Goal: Task Accomplishment & Management: Manage account settings

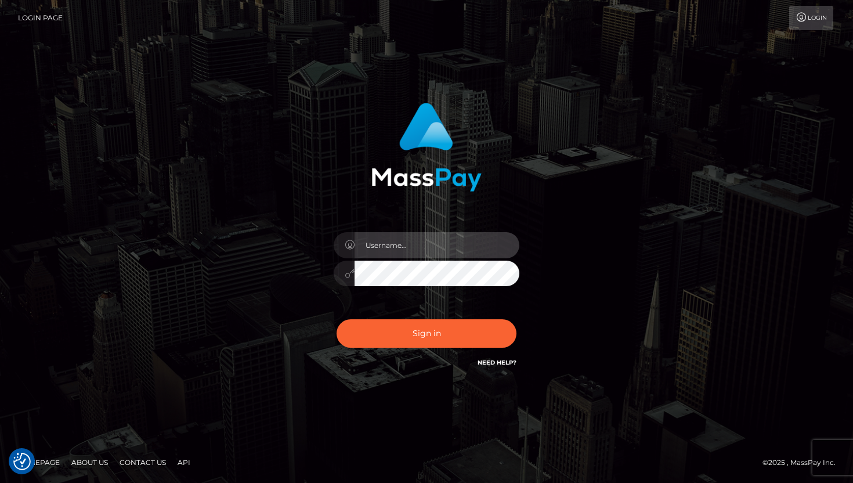
click at [397, 245] on input "text" at bounding box center [436, 245] width 165 height 26
type input "veramonella69@gmail.com"
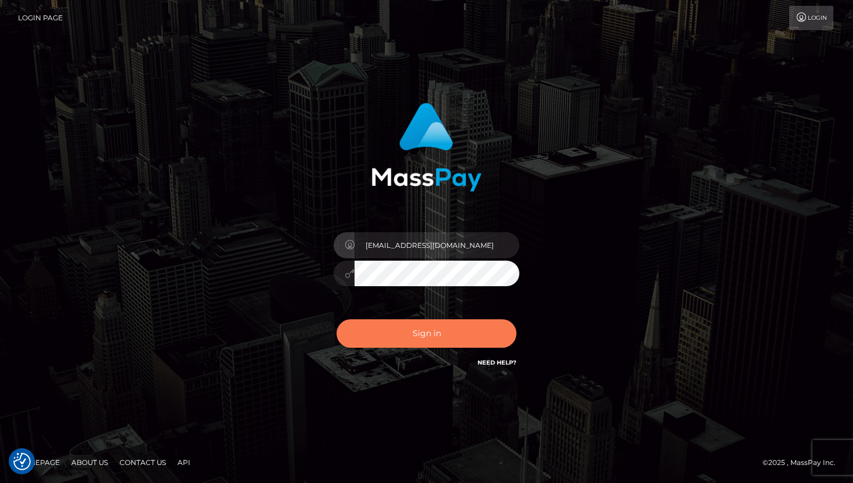
click at [416, 343] on button "Sign in" at bounding box center [426, 333] width 180 height 28
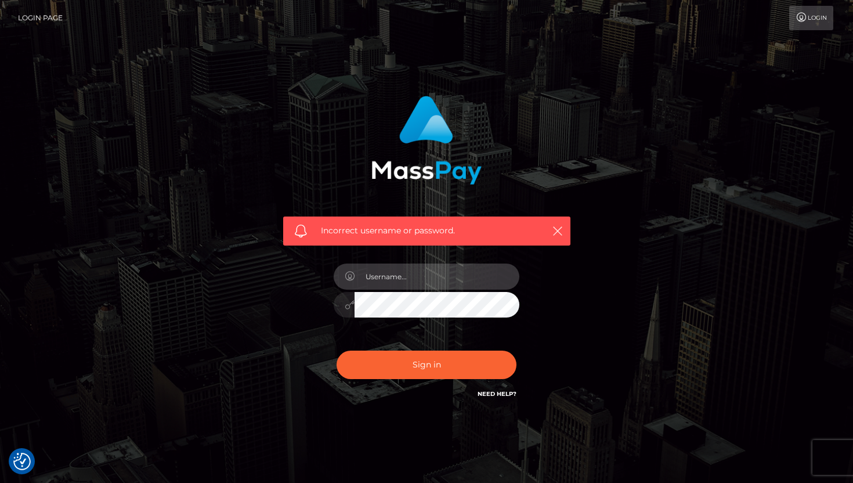
click at [398, 278] on input "text" at bounding box center [436, 276] width 165 height 26
type input "[EMAIL_ADDRESS][DOMAIN_NAME]"
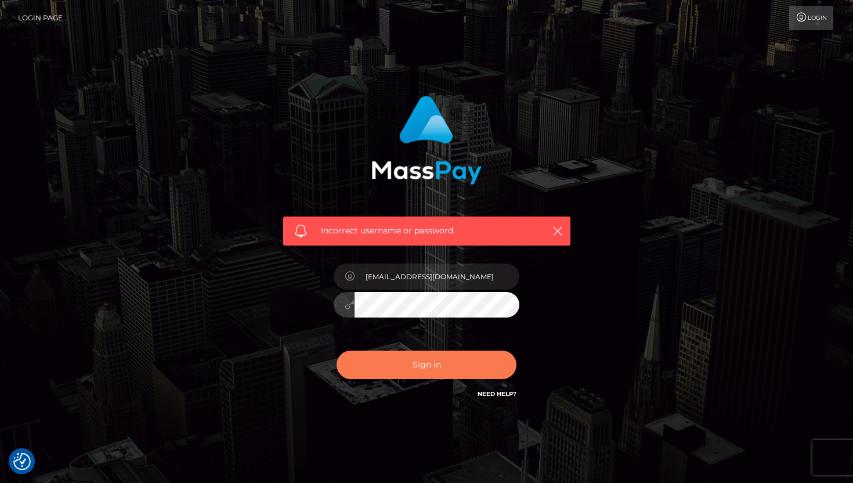
click at [372, 364] on button "Sign in" at bounding box center [426, 364] width 180 height 28
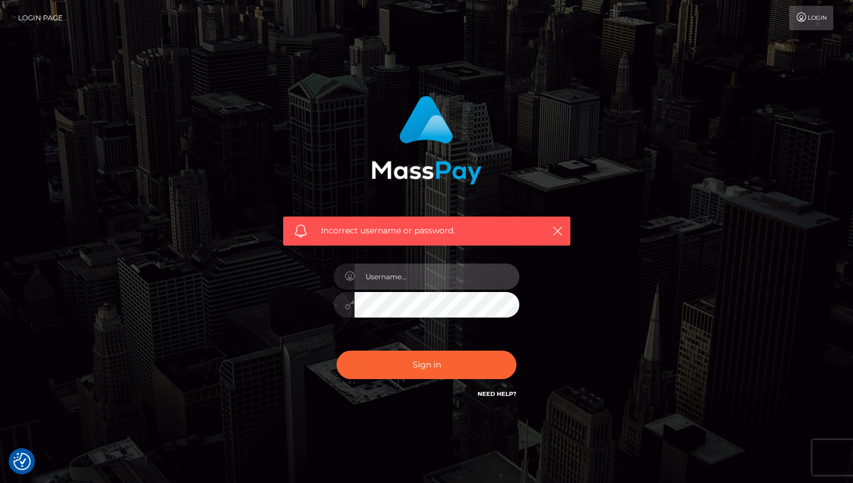
click at [413, 271] on input "text" at bounding box center [436, 276] width 165 height 26
type input "[EMAIL_ADDRESS][DOMAIN_NAME]"
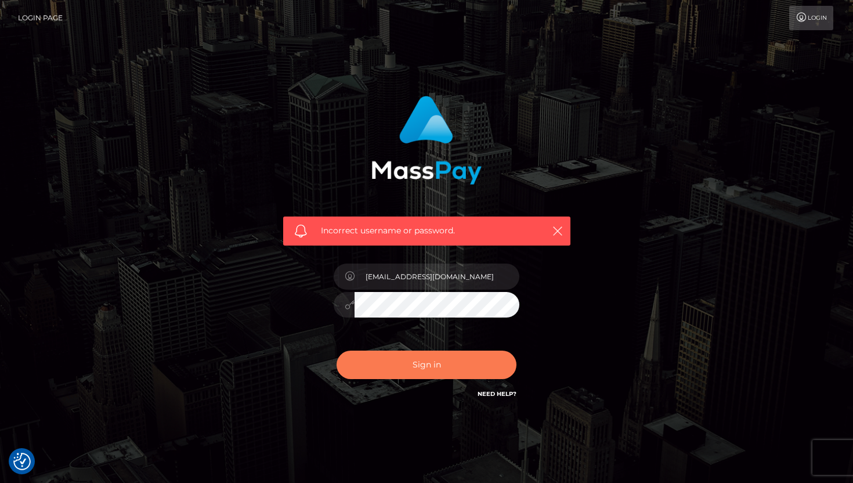
click at [460, 365] on button "Sign in" at bounding box center [426, 364] width 180 height 28
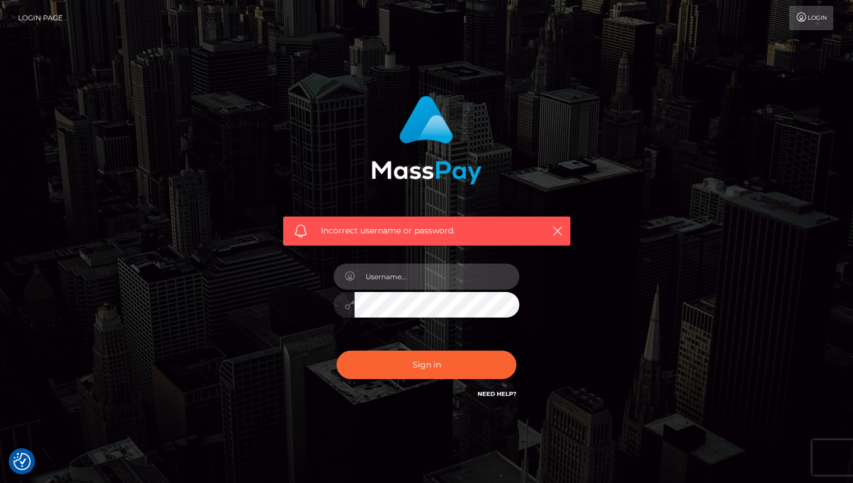
click at [478, 271] on input "text" at bounding box center [436, 276] width 165 height 26
type input "[EMAIL_ADDRESS][DOMAIN_NAME]"
click at [322, 296] on div "Incorrect username or password. veramonella69@gmail.com" at bounding box center [426, 248] width 304 height 322
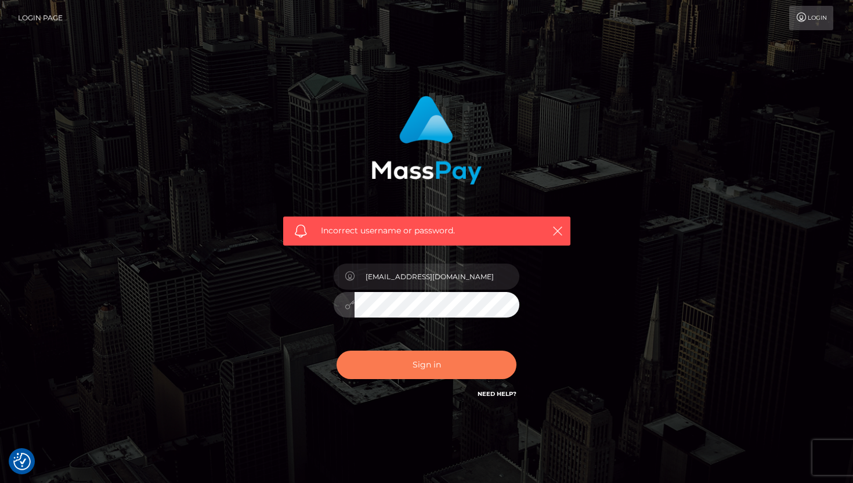
click at [354, 371] on button "Sign in" at bounding box center [426, 364] width 180 height 28
